Goal: Task Accomplishment & Management: Manage account settings

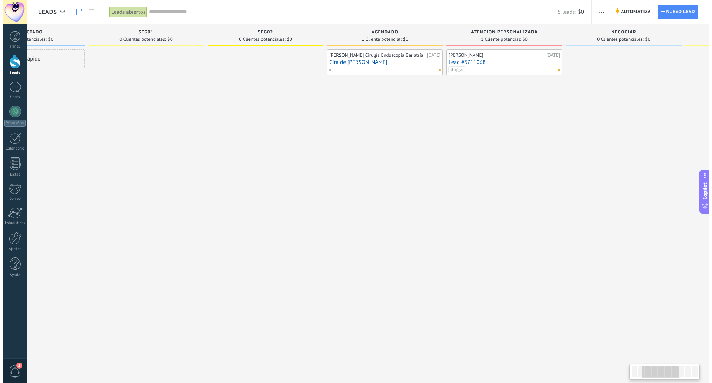
scroll to position [0, 193]
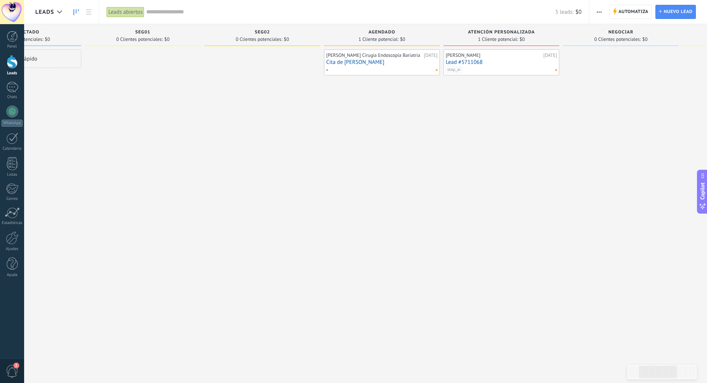
click at [467, 61] on link "Lead #5711068" at bounding box center [501, 62] width 111 height 6
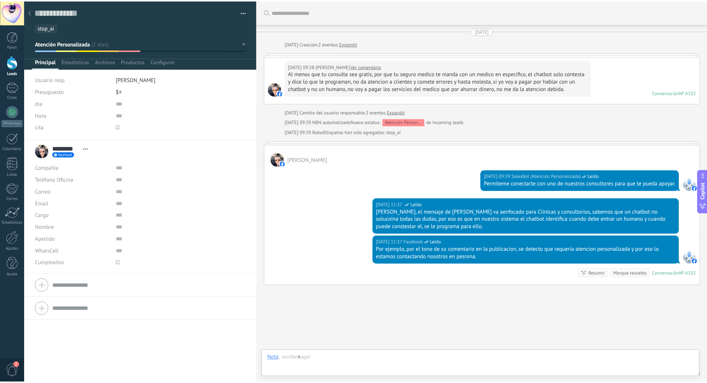
scroll to position [32, 0]
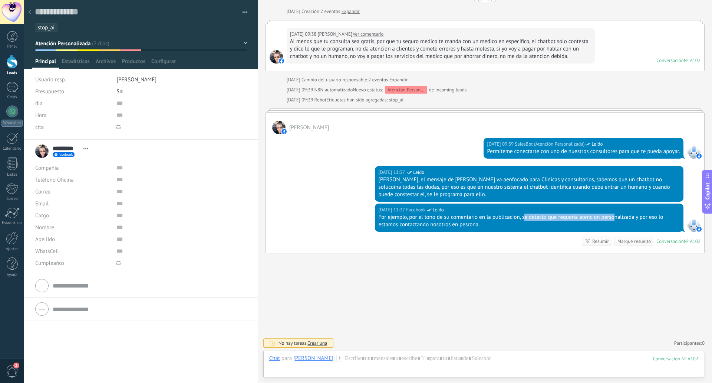
drag, startPoint x: 524, startPoint y: 217, endPoint x: 613, endPoint y: 219, distance: 89.4
click at [613, 219] on div "Por ejemplo, por el tono de su comentario en la publicacion, se detecto que req…" at bounding box center [529, 220] width 302 height 15
click at [29, 13] on use at bounding box center [29, 12] width 3 height 4
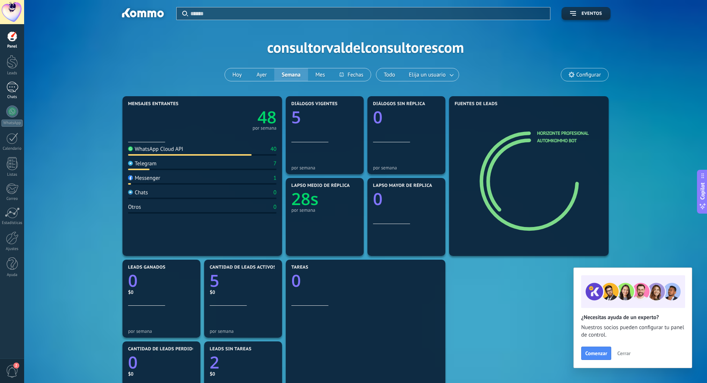
click at [10, 99] on div "Chats" at bounding box center [12, 97] width 22 height 5
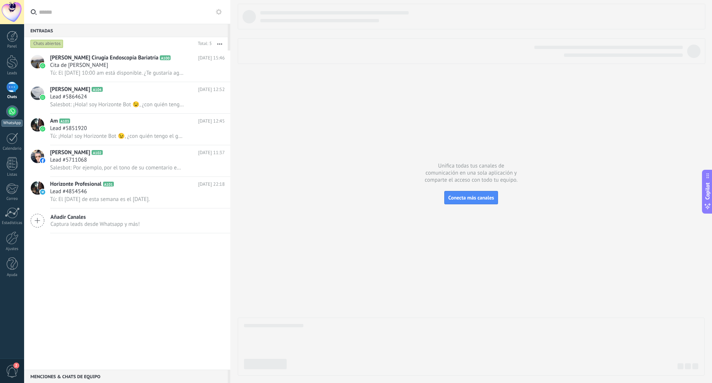
click at [10, 116] on div at bounding box center [12, 111] width 12 height 12
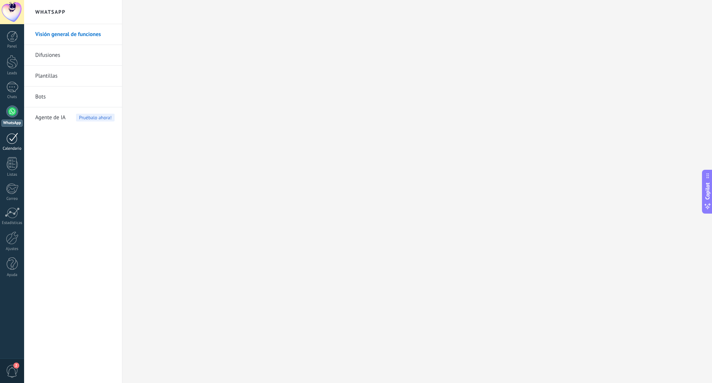
click at [10, 147] on div "Calendario" at bounding box center [12, 148] width 22 height 5
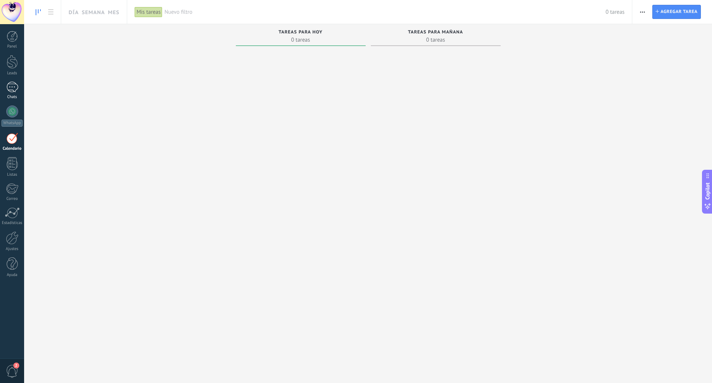
click at [13, 88] on div at bounding box center [12, 87] width 12 height 11
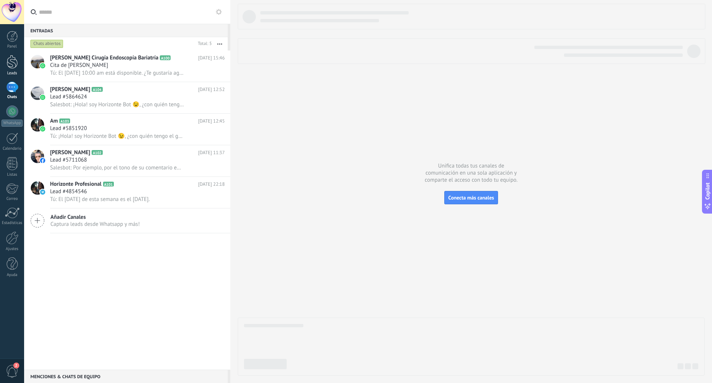
click at [14, 66] on div at bounding box center [12, 62] width 11 height 14
